Goal: Information Seeking & Learning: Check status

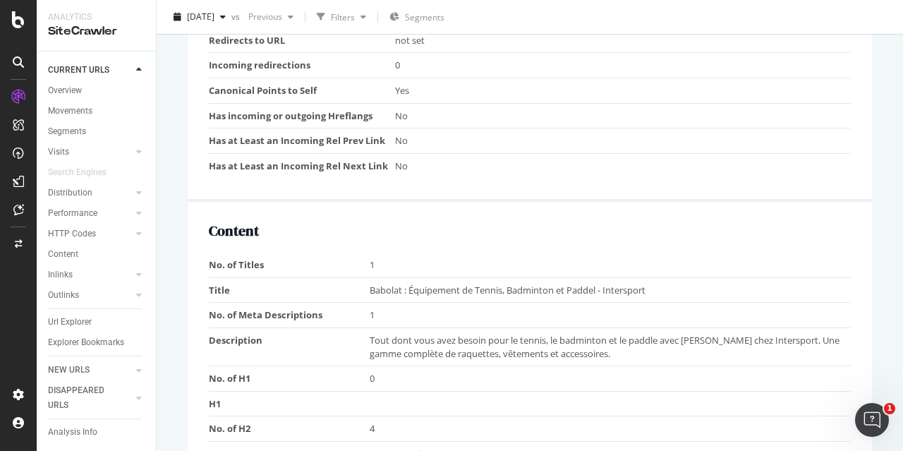
scroll to position [735, 0]
click at [833, 74] on td "0" at bounding box center [623, 66] width 456 height 25
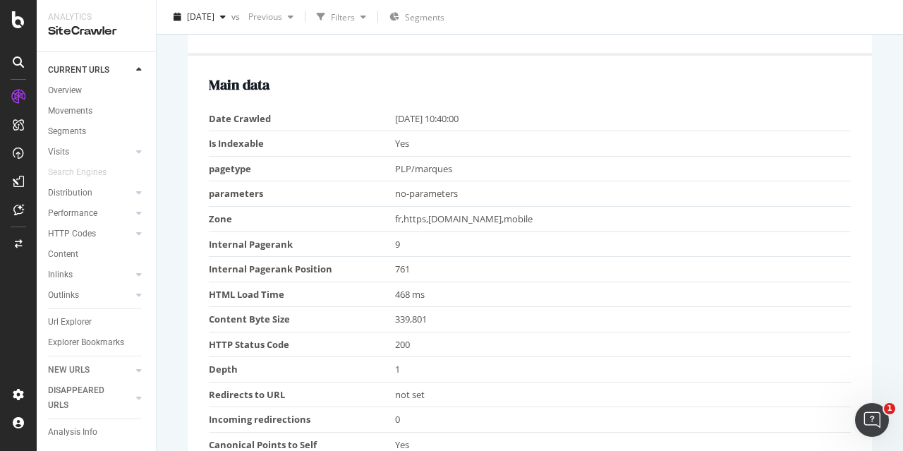
click at [840, 175] on td "PLP/marques" at bounding box center [623, 168] width 456 height 25
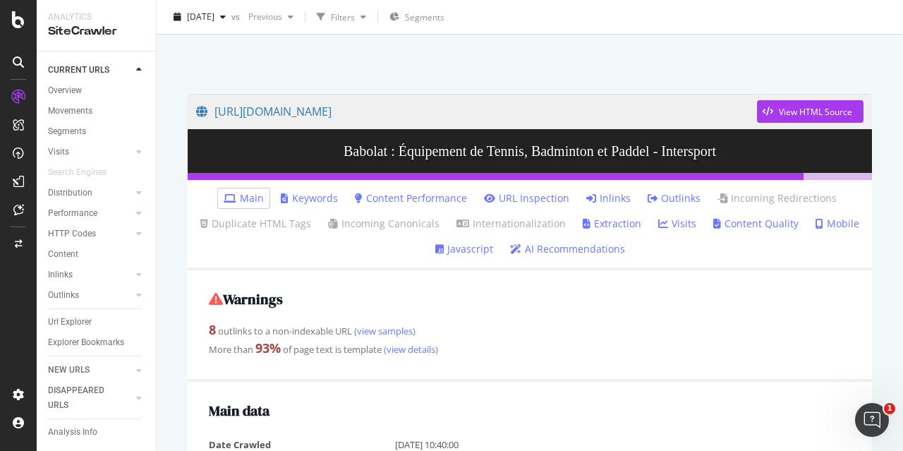
scroll to position [0, 0]
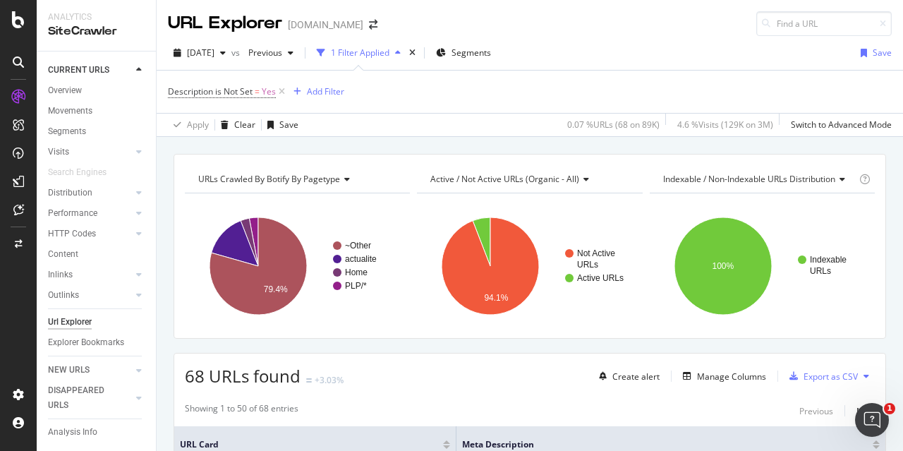
scroll to position [2567, 0]
